Goal: Task Accomplishment & Management: Manage account settings

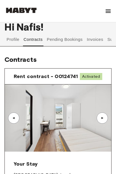
scroll to position [17, 0]
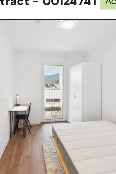
click at [22, 76] on img at bounding box center [58, 109] width 106 height 67
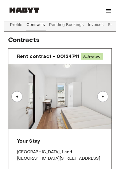
scroll to position [34, 0]
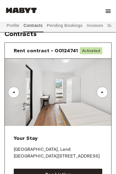
click at [104, 94] on div "▲" at bounding box center [102, 92] width 6 height 3
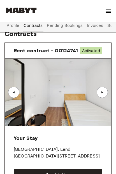
click at [103, 96] on div "▲" at bounding box center [101, 92] width 11 height 11
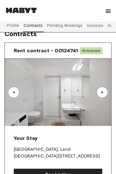
click at [105, 97] on div "▲" at bounding box center [101, 92] width 11 height 11
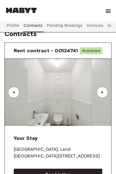
click at [103, 96] on div "▲" at bounding box center [101, 92] width 11 height 11
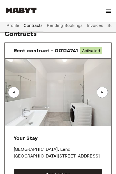
click at [103, 94] on div "▲" at bounding box center [102, 92] width 6 height 3
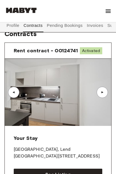
click at [106, 97] on div "▲" at bounding box center [101, 92] width 11 height 11
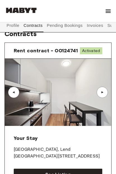
click at [106, 97] on div "▲" at bounding box center [101, 92] width 11 height 11
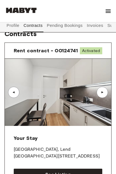
click at [108, 98] on div "▲" at bounding box center [101, 92] width 11 height 11
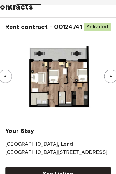
scroll to position [37, 0]
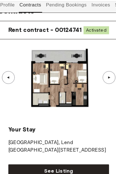
click at [100, 84] on div "▲" at bounding box center [101, 89] width 11 height 11
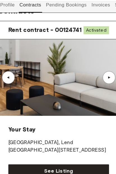
scroll to position [37, 0]
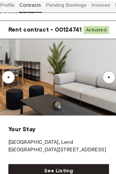
click at [100, 83] on div "▲" at bounding box center [101, 88] width 11 height 11
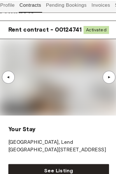
scroll to position [46, 0]
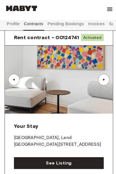
click at [105, 86] on div "▲" at bounding box center [101, 80] width 11 height 11
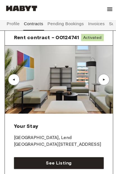
click at [105, 86] on div "▲" at bounding box center [101, 80] width 11 height 11
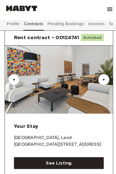
click at [103, 82] on div "▲" at bounding box center [102, 80] width 6 height 3
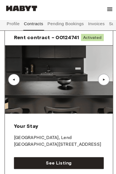
click at [104, 82] on div "▲" at bounding box center [102, 80] width 6 height 3
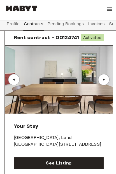
click at [106, 85] on div "▲" at bounding box center [101, 80] width 11 height 11
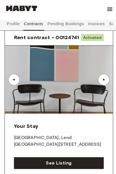
click at [106, 82] on div "▲" at bounding box center [101, 80] width 11 height 11
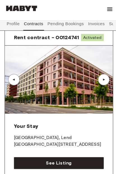
click at [103, 82] on div "▲" at bounding box center [102, 80] width 6 height 3
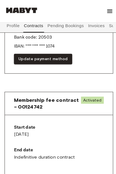
scroll to position [370, 0]
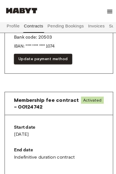
click at [59, 22] on button "Pending Bookings" at bounding box center [64, 25] width 37 height 13
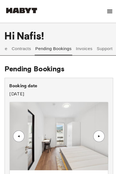
scroll to position [0, 12]
click at [83, 47] on button "Invoices" at bounding box center [83, 47] width 18 height 13
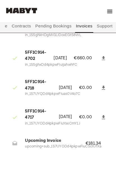
scroll to position [0, 12]
click at [98, 25] on button "Support" at bounding box center [102, 25] width 17 height 13
